Goal: Communication & Community: Answer question/provide support

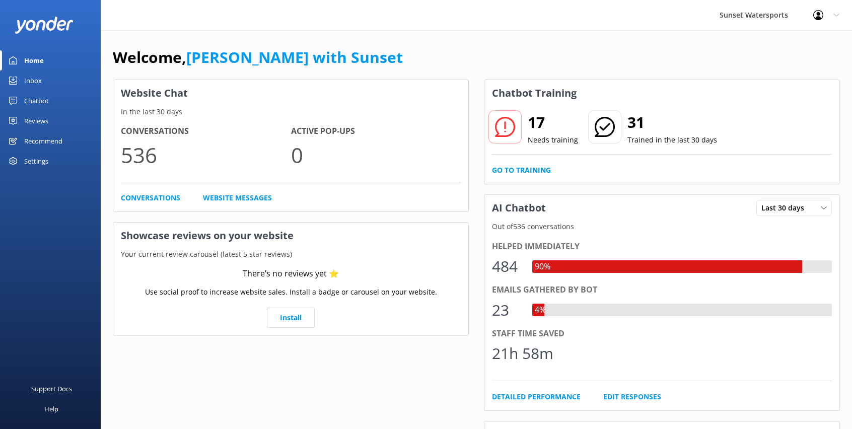
click at [39, 80] on div "Inbox" at bounding box center [33, 80] width 18 height 20
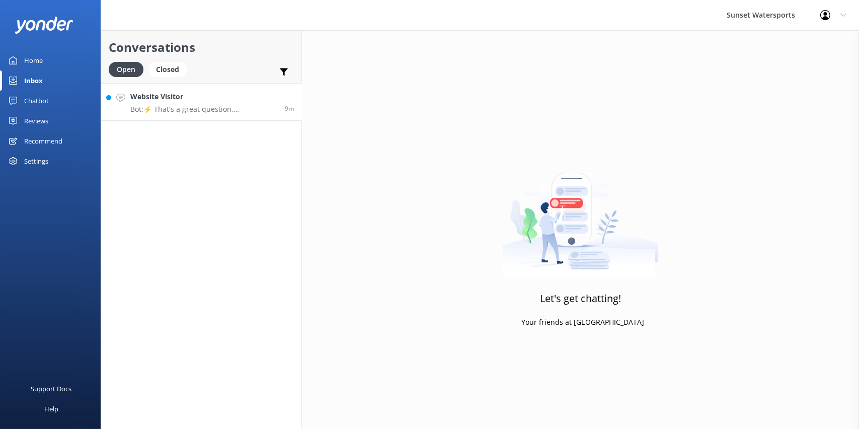
click at [207, 118] on link "Website Visitor Bot: ⚡ That's a great question, unfortunately I do not know the…" at bounding box center [201, 102] width 200 height 38
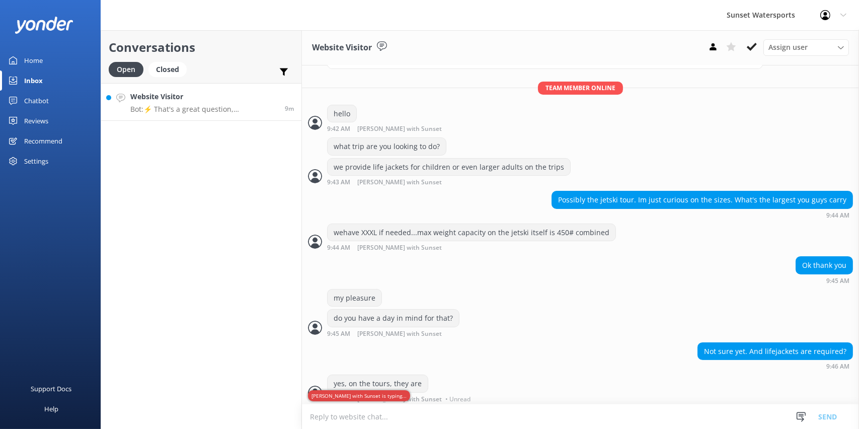
scroll to position [169, 0]
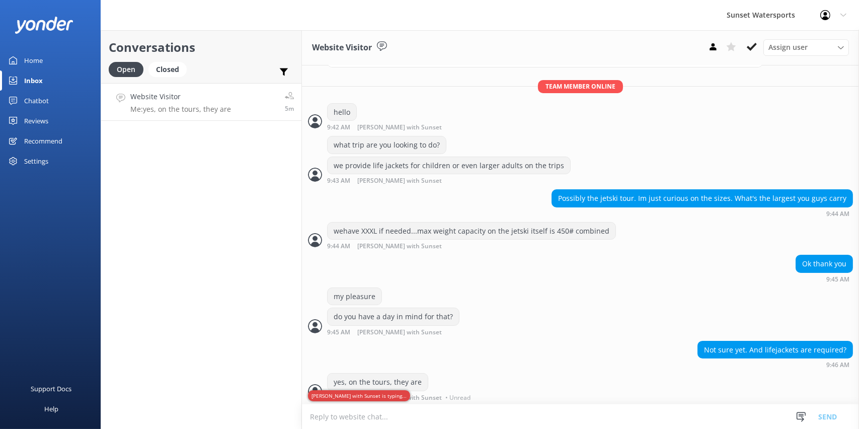
click at [200, 290] on div "Conversations Open Closed Important Assigned to me Unassigned Website Visitor M…" at bounding box center [201, 229] width 201 height 399
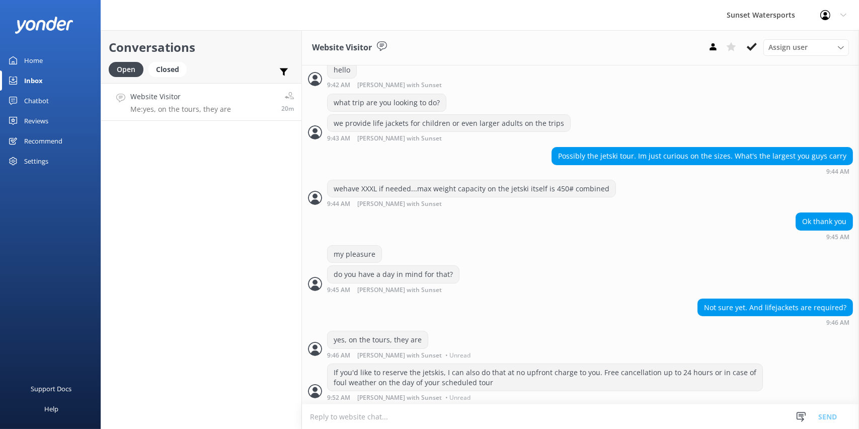
click at [165, 265] on div "Conversations Open Closed Important Assigned to me Unassigned Website Visitor M…" at bounding box center [201, 229] width 201 height 399
click at [20, 63] on link "Home" at bounding box center [50, 60] width 101 height 20
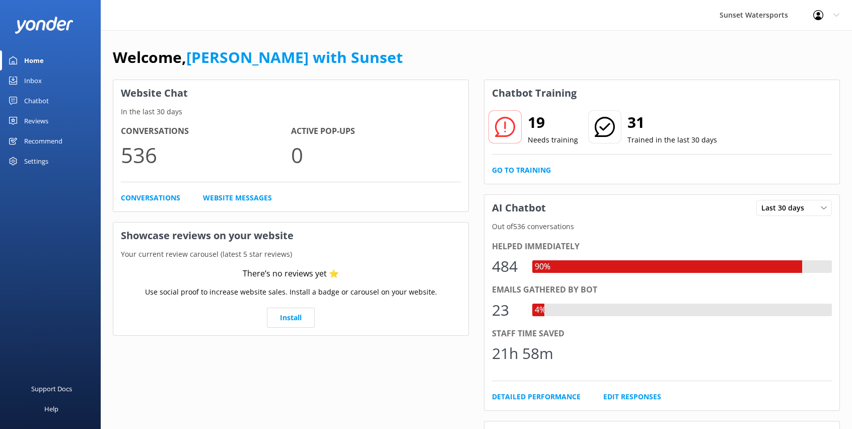
click at [356, 16] on div "Sunset Watersports Profile Settings Logout" at bounding box center [426, 15] width 852 height 30
click at [277, 19] on div "Sunset Watersports Profile Settings Logout" at bounding box center [426, 15] width 852 height 30
click at [46, 81] on link "Inbox" at bounding box center [50, 80] width 101 height 20
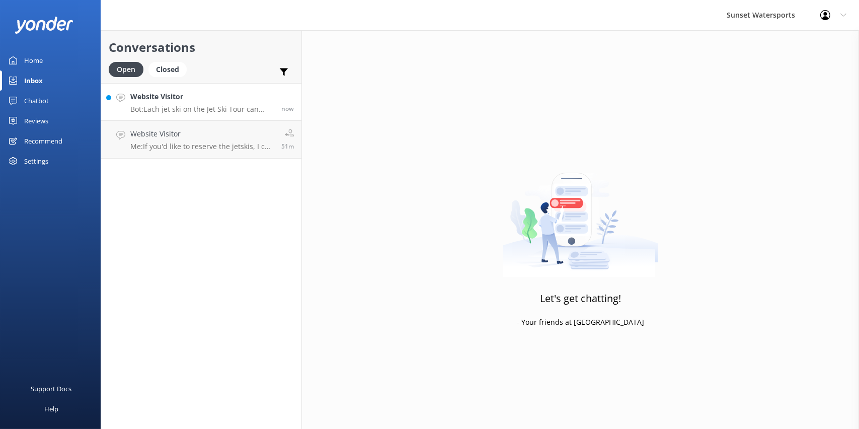
click at [123, 96] on icon at bounding box center [120, 98] width 9 height 9
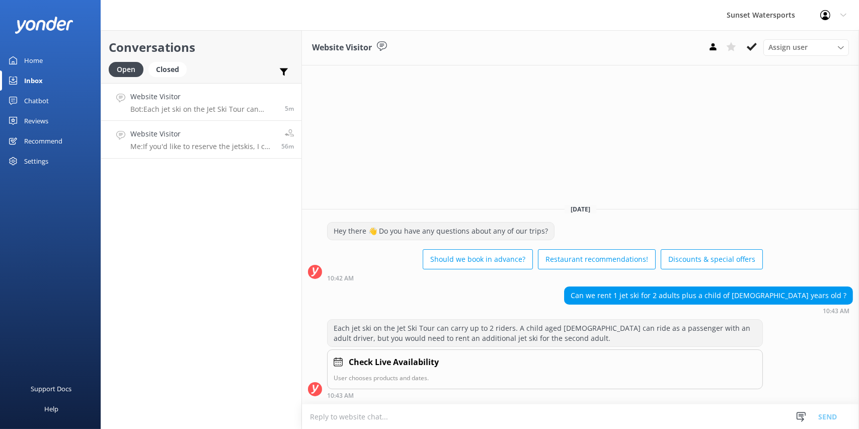
click at [195, 143] on p "Me: If you'd like to reserve the jetskis, I can also do that at no upfront char…" at bounding box center [201, 146] width 143 height 9
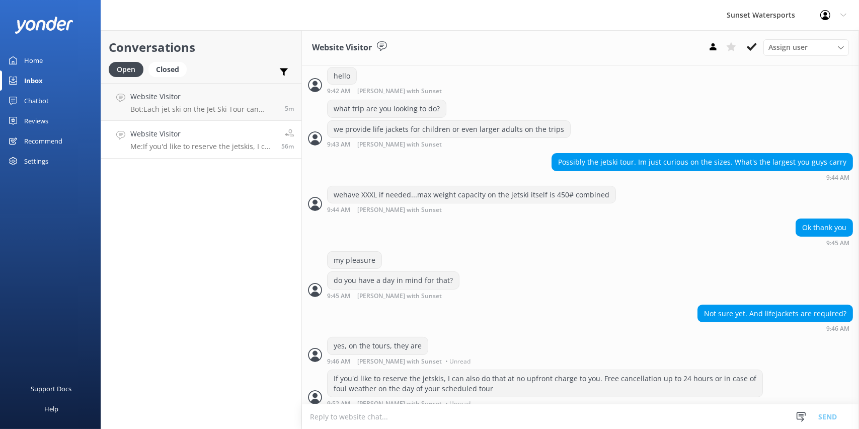
scroll to position [211, 0]
